Goal: Check status: Check status

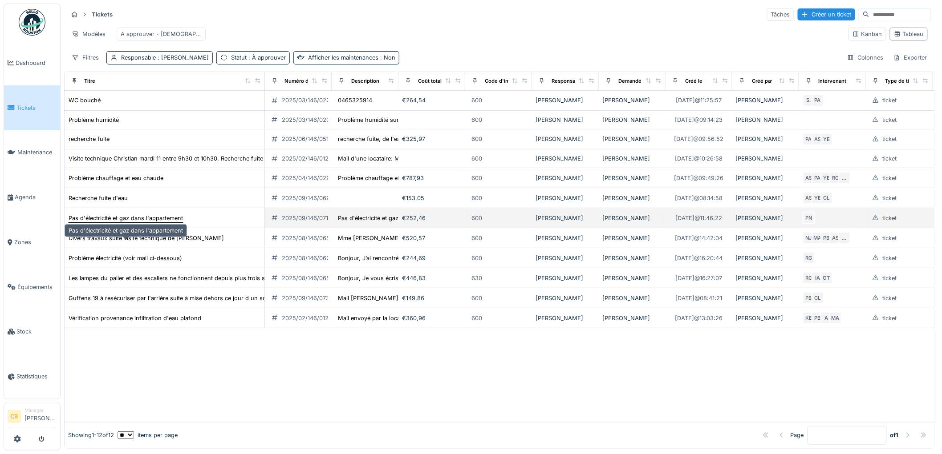
click at [162, 223] on div "Pas d'électricité et gaz dans l'appartement" at bounding box center [126, 218] width 114 height 8
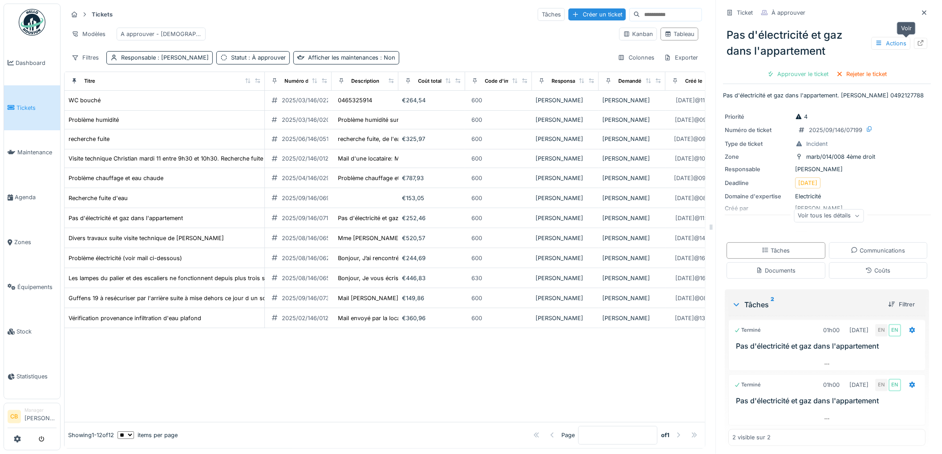
click at [917, 43] on icon at bounding box center [920, 43] width 7 height 6
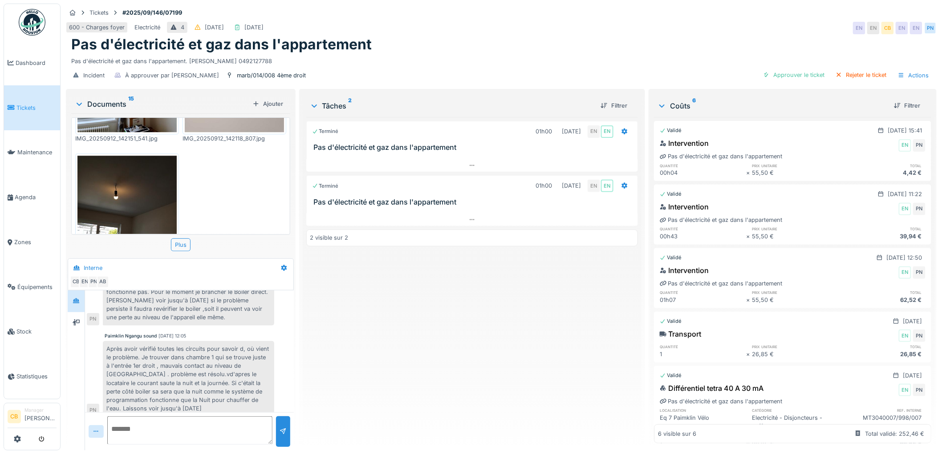
scroll to position [1083, 0]
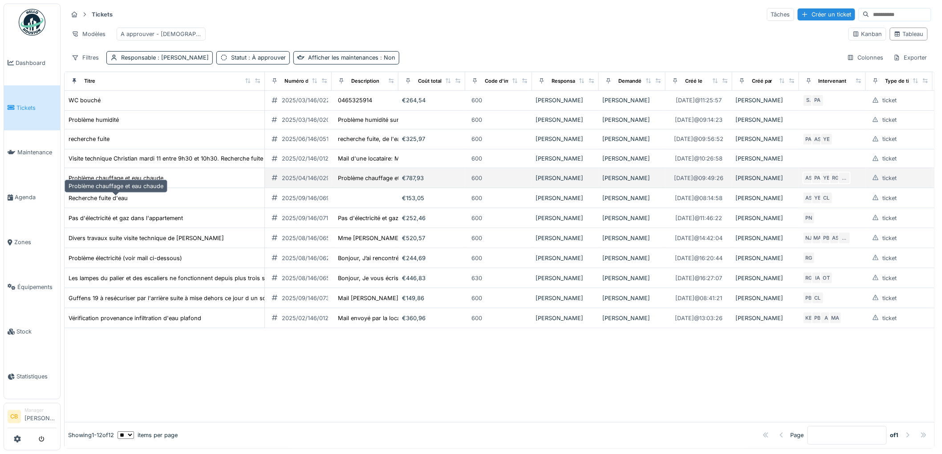
click at [153, 182] on div "Problème chauffage et eau chaude" at bounding box center [116, 178] width 95 height 8
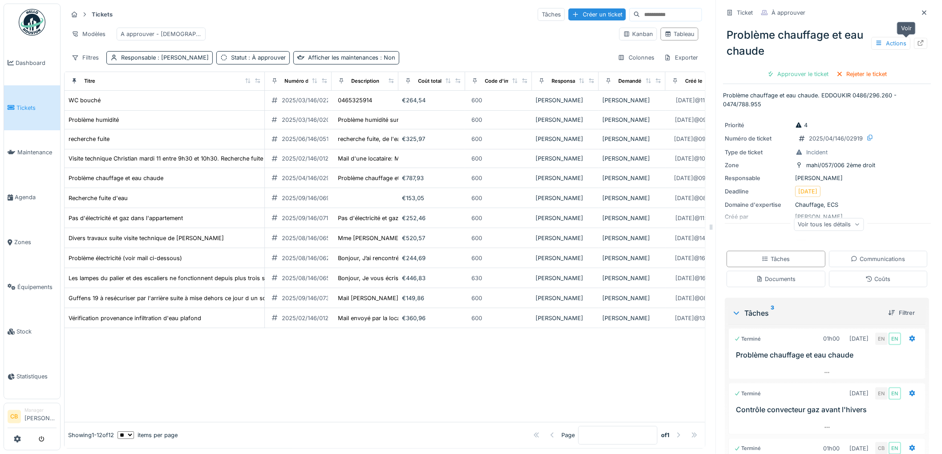
click at [917, 40] on icon at bounding box center [920, 43] width 7 height 6
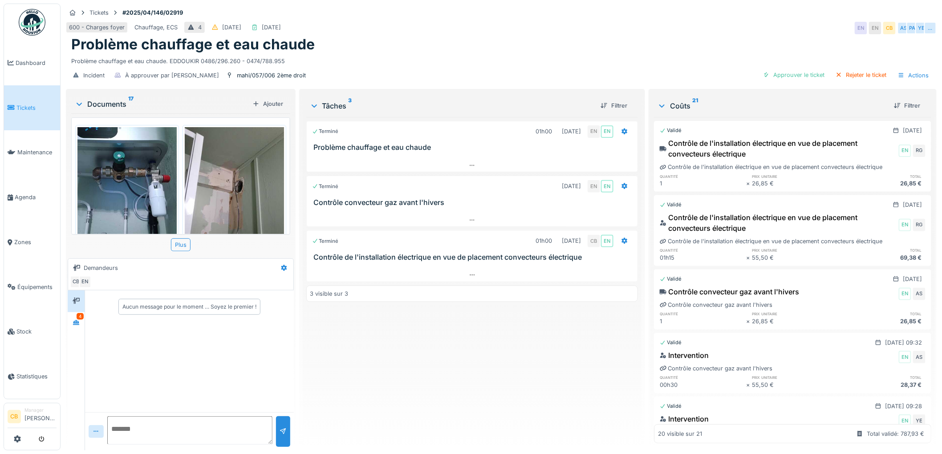
scroll to position [7, 0]
click at [74, 320] on icon at bounding box center [76, 322] width 6 height 5
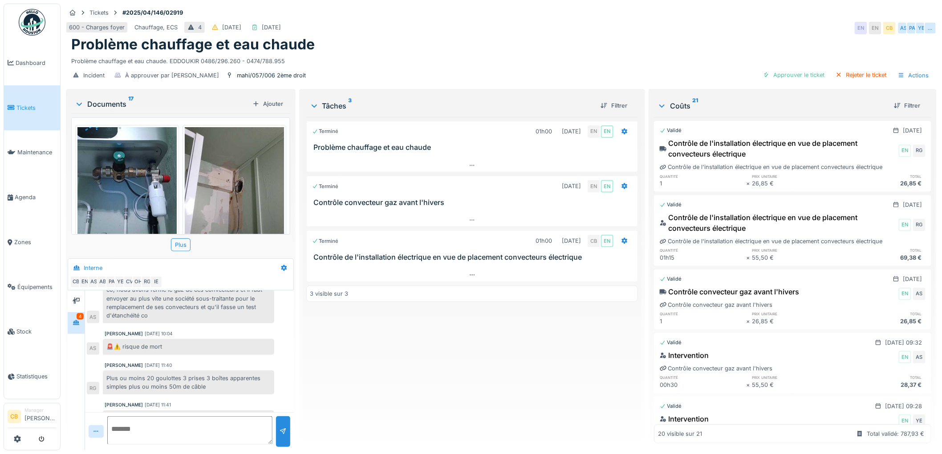
scroll to position [132, 0]
